Goal: Transaction & Acquisition: Purchase product/service

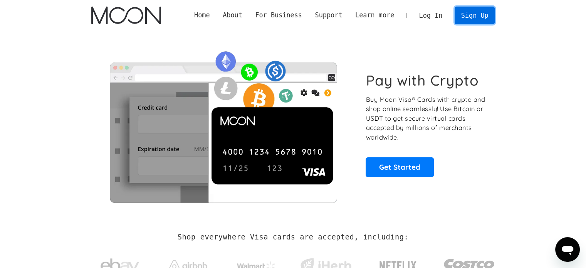
click at [477, 15] on link "Sign Up" at bounding box center [475, 15] width 40 height 17
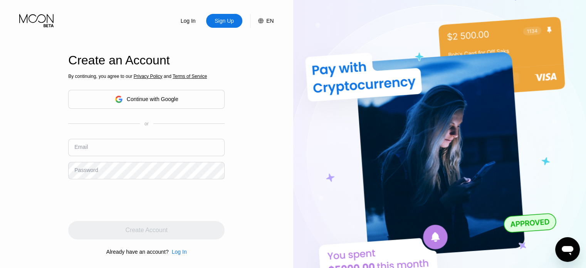
click at [159, 101] on div "Continue with Google" at bounding box center [153, 99] width 52 height 6
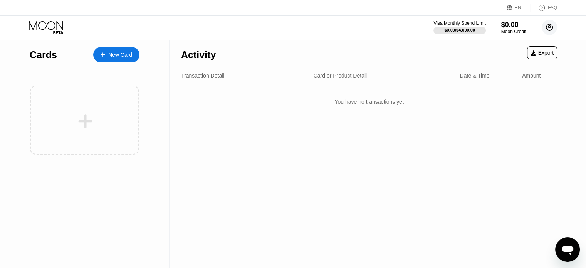
click at [549, 27] on circle at bounding box center [549, 27] width 15 height 15
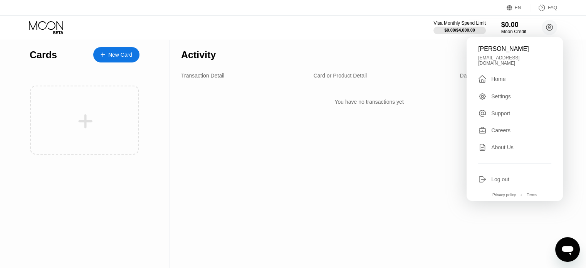
click at [506, 94] on div "Settings" at bounding box center [501, 96] width 20 height 6
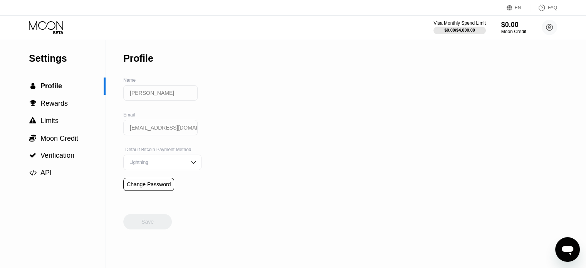
click at [176, 97] on input "[PERSON_NAME]" at bounding box center [160, 92] width 74 height 15
click at [508, 26] on div "$0.00" at bounding box center [514, 24] width 26 height 8
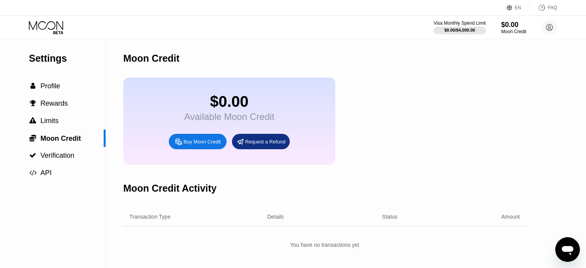
click at [569, 250] on icon "Open messaging window" at bounding box center [568, 250] width 12 height 9
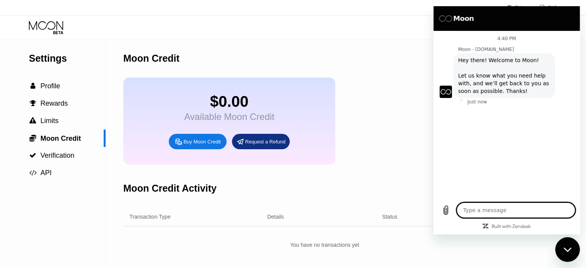
type textarea "x"
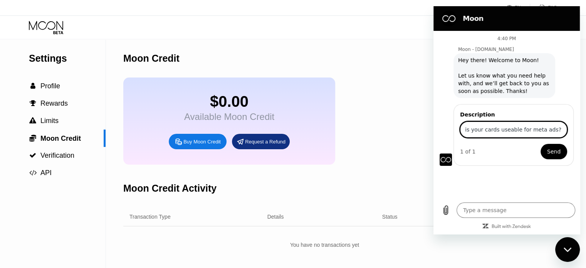
type input "is your cards useable for meta ads?"
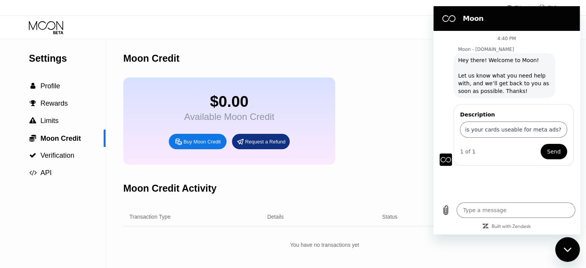
click at [554, 154] on span "Send" at bounding box center [553, 151] width 13 height 9
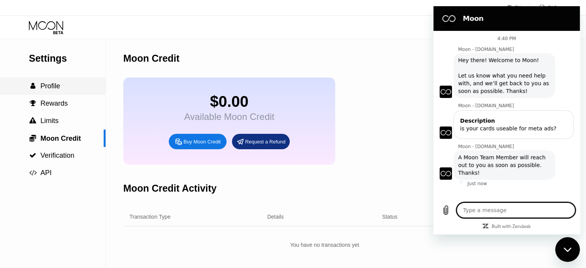
click at [59, 89] on span "Profile" at bounding box center [50, 86] width 20 height 8
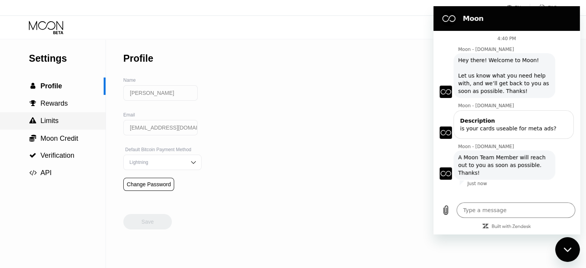
click at [62, 123] on div " Limits" at bounding box center [53, 121] width 106 height 8
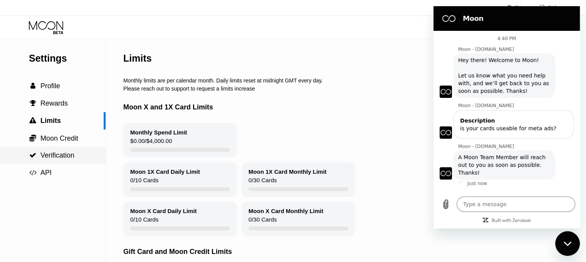
click at [78, 159] on div " Verification" at bounding box center [53, 155] width 106 height 8
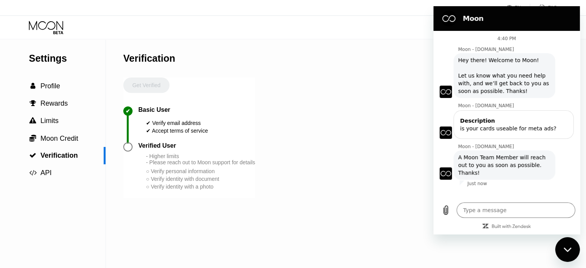
click at [153, 87] on div "Get Verified" at bounding box center [146, 91] width 46 height 29
type textarea "x"
click at [59, 25] on icon at bounding box center [47, 27] width 36 height 13
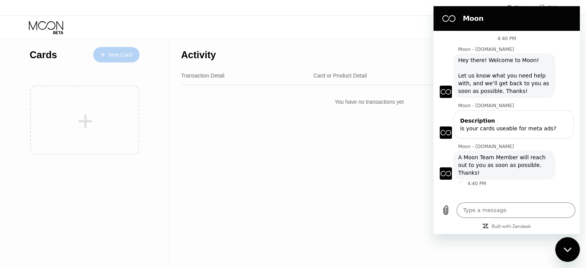
click at [109, 57] on div "New Card" at bounding box center [120, 55] width 24 height 7
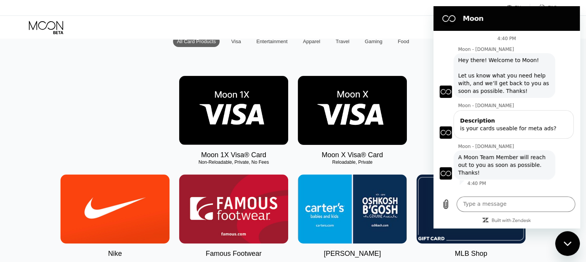
scroll to position [77, 0]
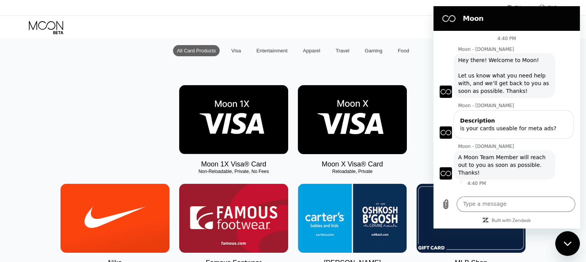
click at [212, 121] on img at bounding box center [233, 119] width 109 height 69
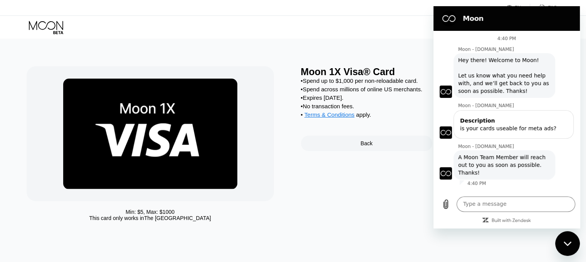
drag, startPoint x: 1122, startPoint y: 461, endPoint x: 569, endPoint y: 243, distance: 594.3
click at [569, 243] on icon "Close messaging window" at bounding box center [567, 243] width 8 height 4
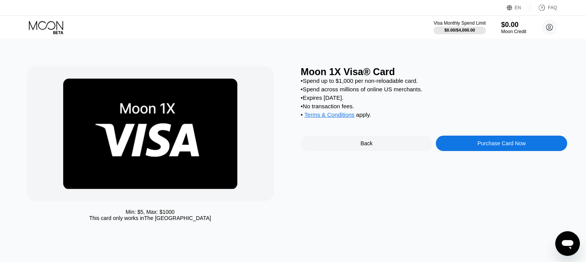
click at [493, 146] on div "Purchase Card Now" at bounding box center [501, 143] width 48 height 6
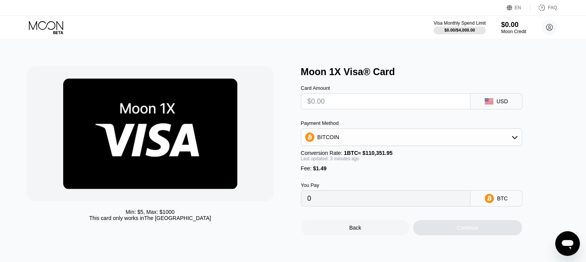
scroll to position [39, 0]
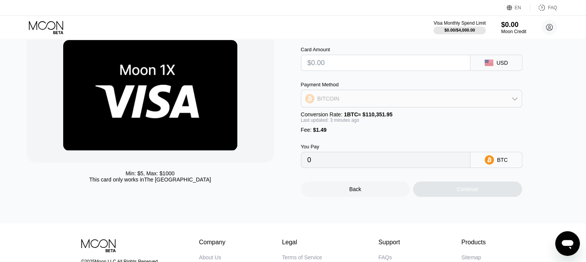
click at [395, 104] on div "BITCOIN" at bounding box center [411, 98] width 220 height 15
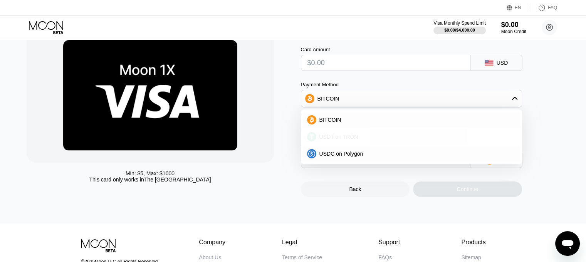
click at [359, 140] on div "USDT on TRON" at bounding box center [416, 137] width 200 height 6
type input "0.00"
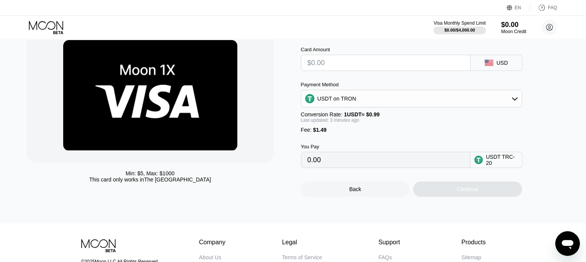
click at [371, 168] on input "0.00" at bounding box center [385, 159] width 156 height 15
click at [365, 166] on input "0.00" at bounding box center [385, 159] width 156 height 15
click at [352, 65] on input "text" at bounding box center [385, 62] width 156 height 15
type input "$100"
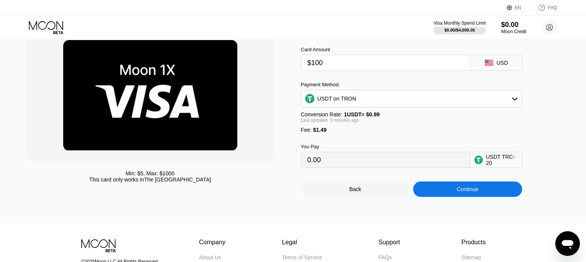
type input "102.52"
type input "$100"
